Goal: Find specific page/section: Find specific page/section

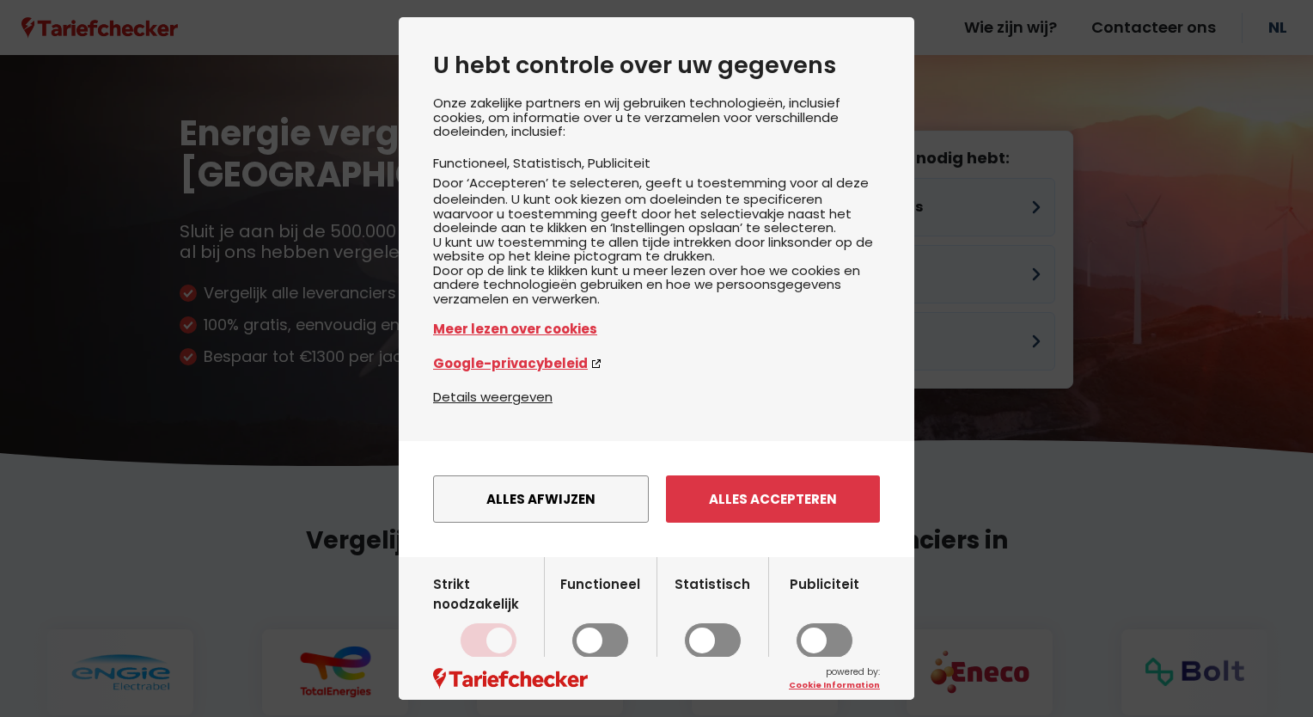
drag, startPoint x: 0, startPoint y: 0, endPoint x: 1021, endPoint y: 367, distance: 1085.2
click at [1026, 337] on div "U hebt controle over uw gegevens Onze zakelijke partners en wij gebruiken techn…" at bounding box center [656, 358] width 1313 height 717
click at [838, 496] on div "Alles afwijzen Instellingen opslaan Alles accepteren" at bounding box center [657, 499] width 516 height 116
click at [786, 523] on button "Alles accepteren" at bounding box center [773, 498] width 214 height 47
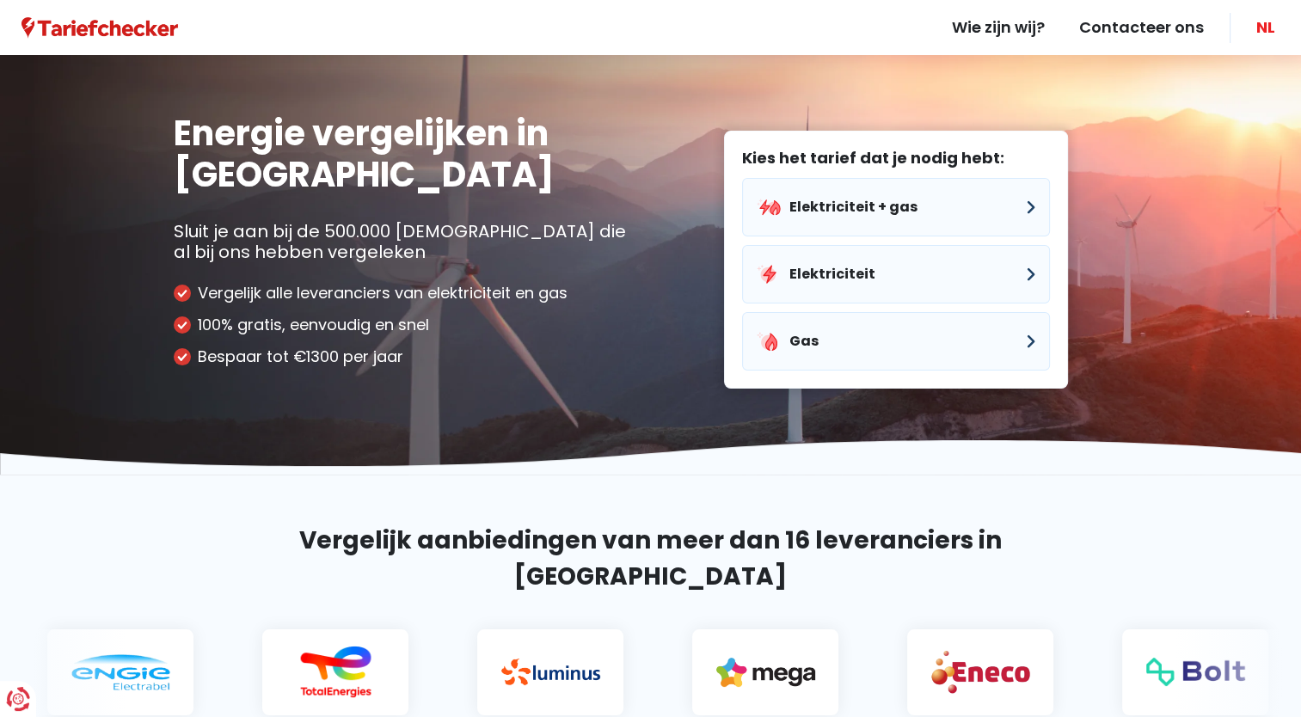
click at [1262, 29] on link "NL" at bounding box center [1265, 27] width 53 height 55
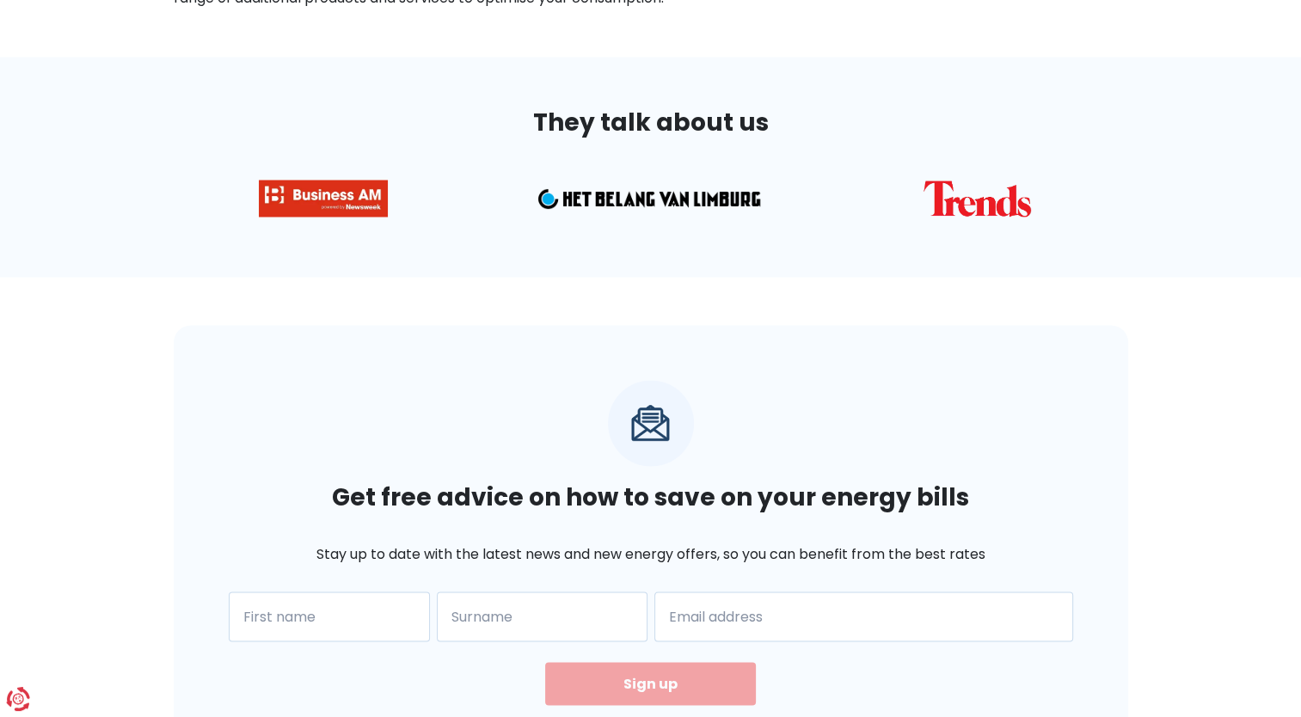
scroll to position [3307, 0]
